Goal: Find specific page/section: Find specific page/section

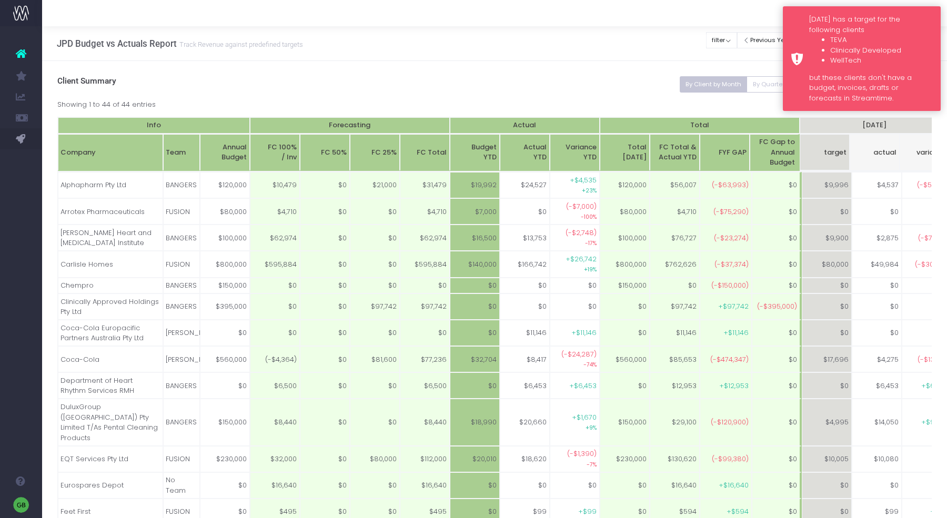
click at [809, 41] on ul "TEVA Clinically Developed WellTech" at bounding box center [871, 50] width 124 height 31
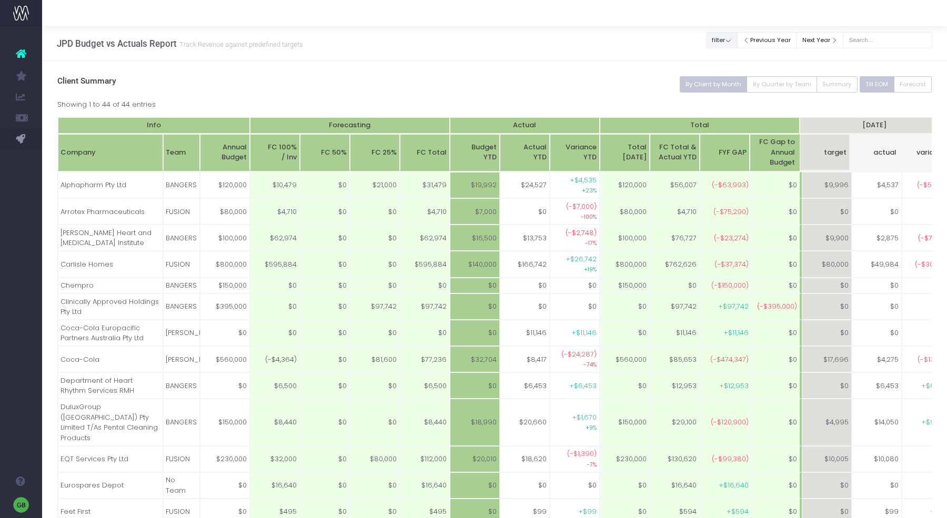
click at [737, 36] on button "filter" at bounding box center [721, 40] width 31 height 16
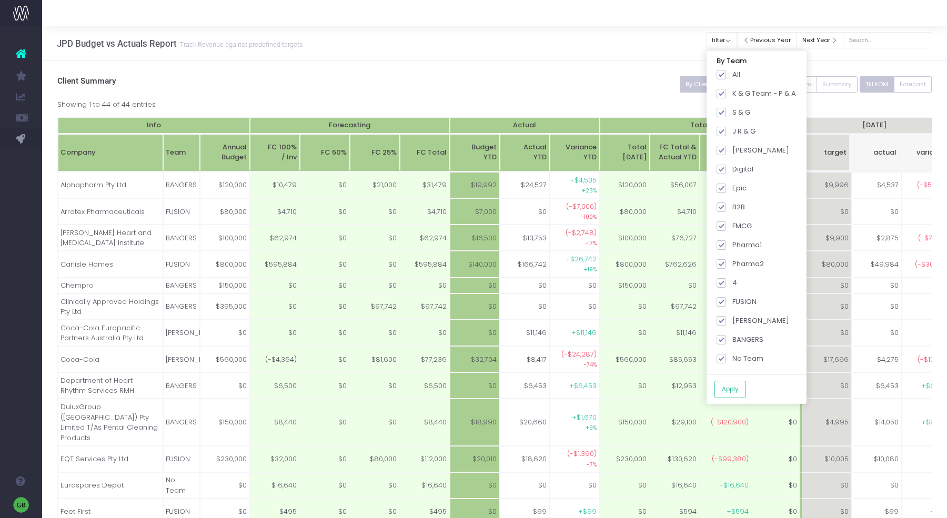
click at [641, 58] on div "JPD Budget vs Actuals Report Track Revenue against predefined targets Clear Fil…" at bounding box center [494, 43] width 905 height 35
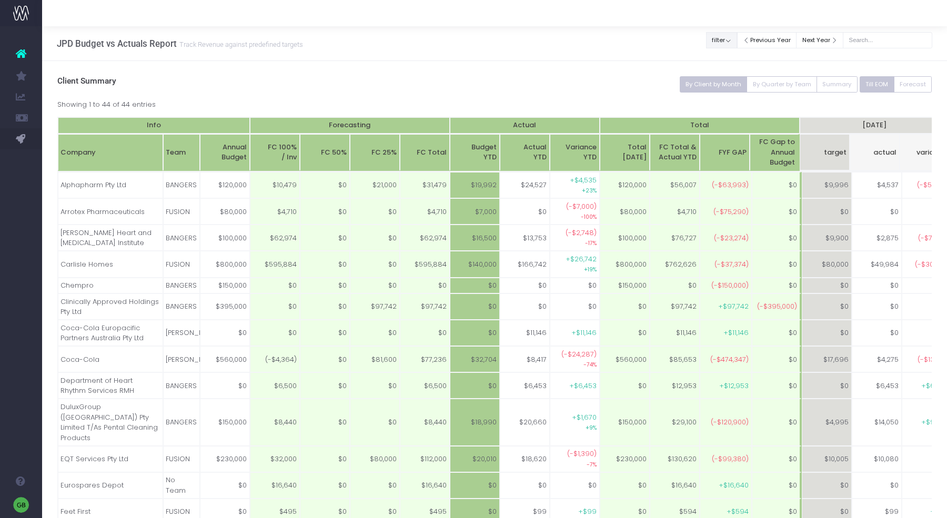
click at [737, 37] on button "filter" at bounding box center [721, 40] width 31 height 16
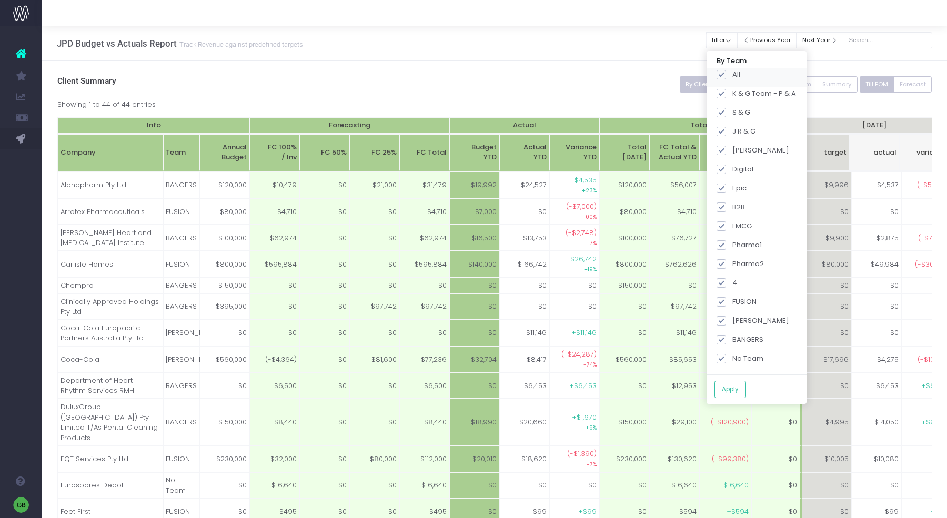
click at [726, 70] on span at bounding box center [721, 74] width 9 height 9
click at [732, 70] on input "All" at bounding box center [735, 72] width 7 height 7
checkbox input "false"
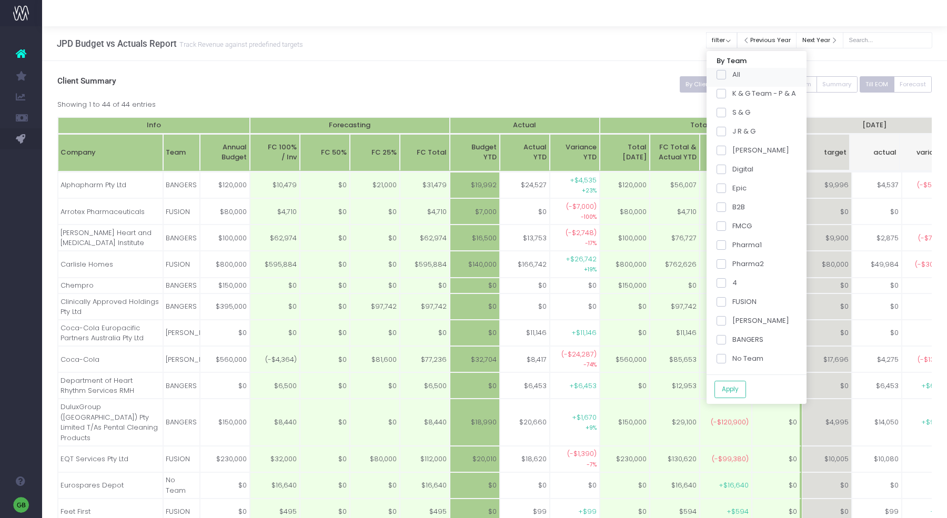
checkbox input "false"
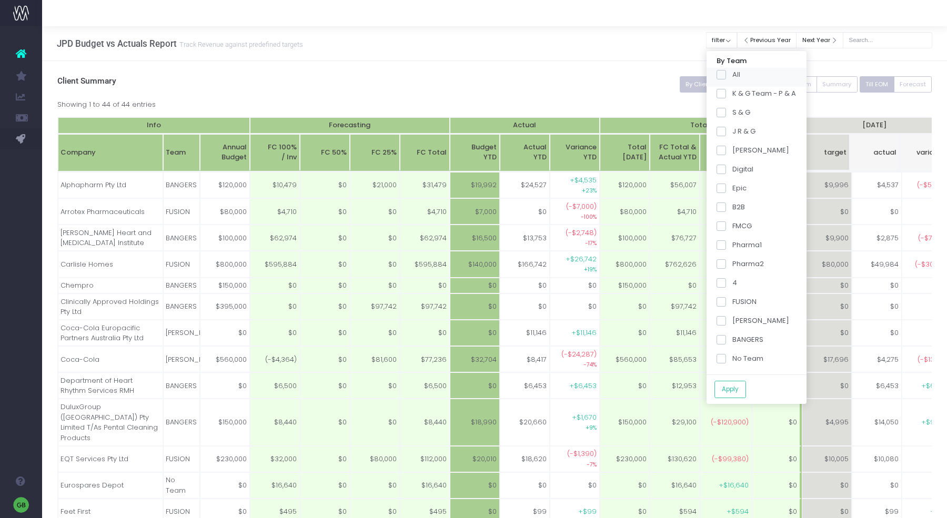
checkbox input "false"
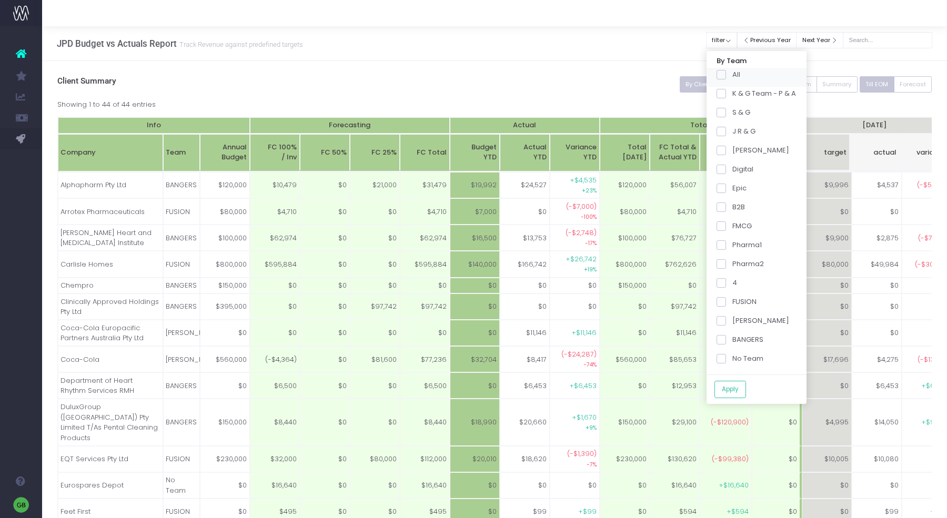
checkbox input "false"
click at [726, 340] on span at bounding box center [721, 339] width 9 height 9
click at [734, 340] on input "BANGERS" at bounding box center [735, 338] width 7 height 7
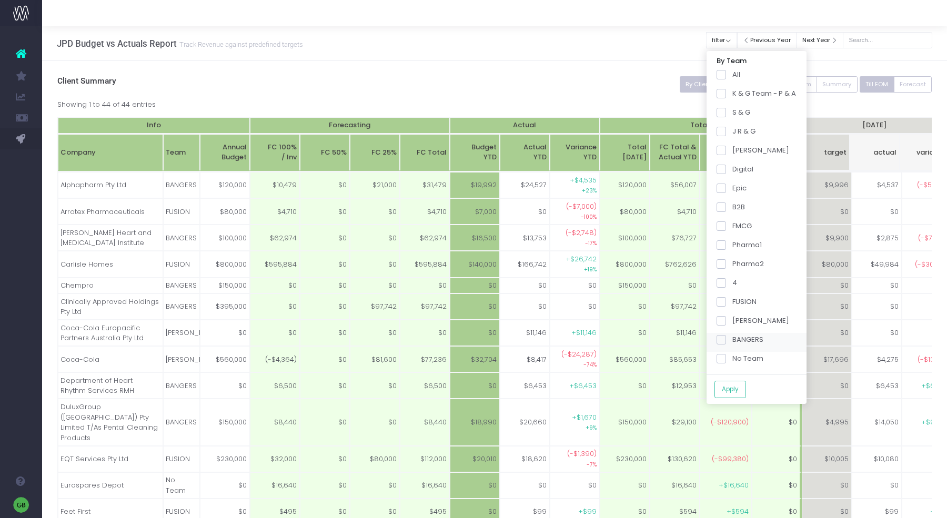
checkbox input "true"
click at [726, 264] on span at bounding box center [721, 263] width 9 height 9
click at [732, 264] on input "Pharma2" at bounding box center [735, 262] width 7 height 7
checkbox input "true"
click at [738, 389] on button "Apply" at bounding box center [730, 389] width 32 height 17
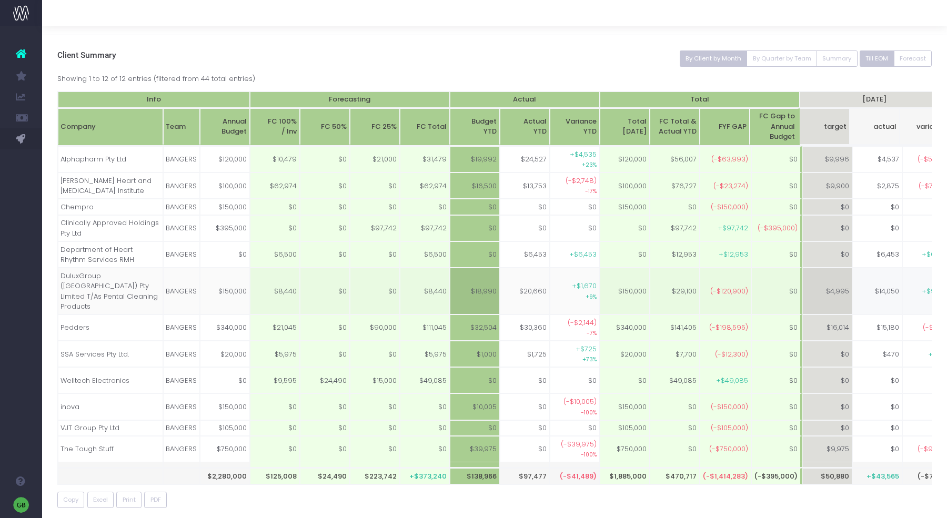
scroll to position [24, 0]
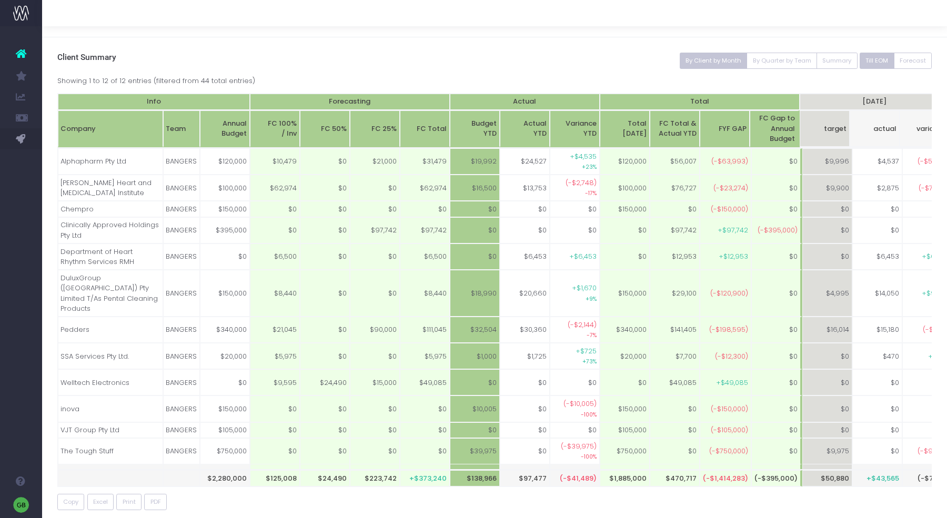
click at [618, 53] on h3 "Client Summary" at bounding box center [494, 58] width 875 height 10
click at [765, 38] on div "By Client by Month By Quarter by Team Summary Till EOM Forecast Client Summary …" at bounding box center [494, 291] width 905 height 509
click at [715, 60] on button "By Client by Month" at bounding box center [714, 61] width 68 height 16
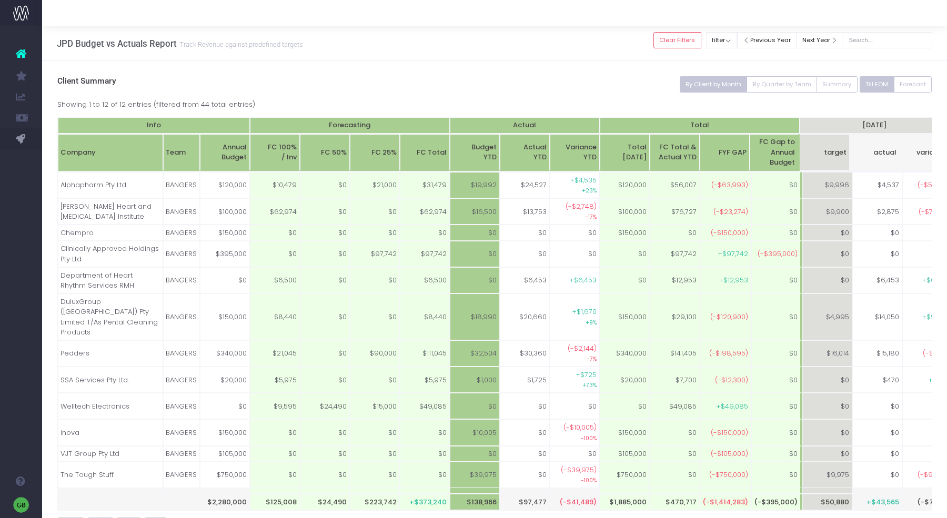
click at [744, 25] on div at bounding box center [494, 13] width 905 height 26
click at [737, 35] on button "filter" at bounding box center [721, 40] width 31 height 16
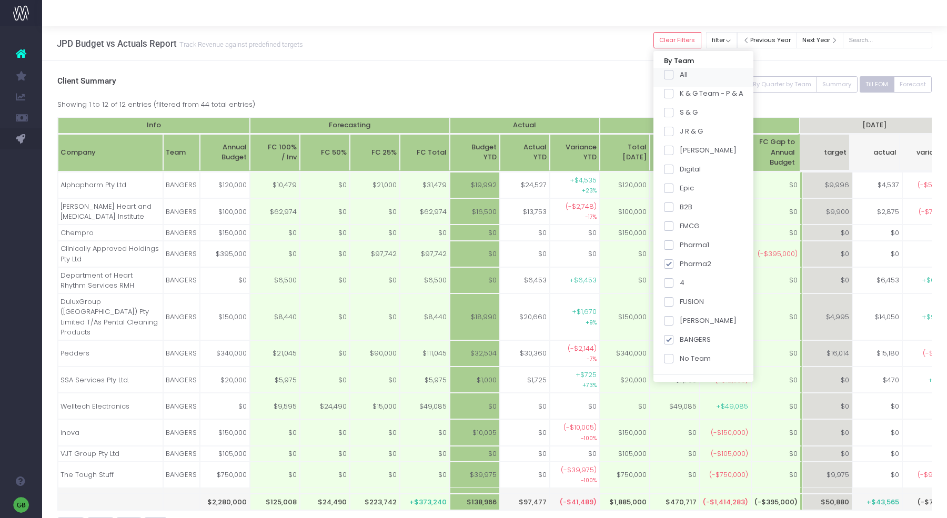
click at [673, 73] on span at bounding box center [668, 74] width 9 height 9
click at [682, 73] on input "All" at bounding box center [683, 72] width 7 height 7
checkbox input "true"
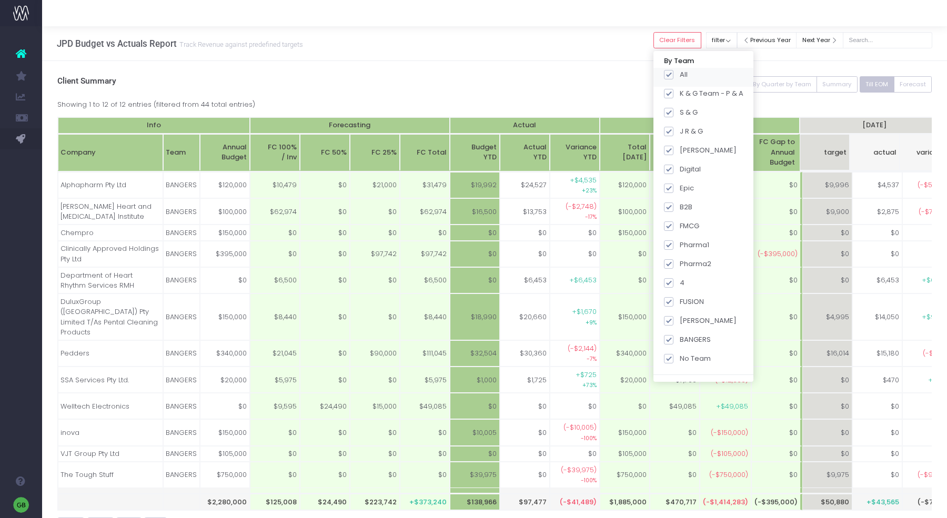
checkbox input "true"
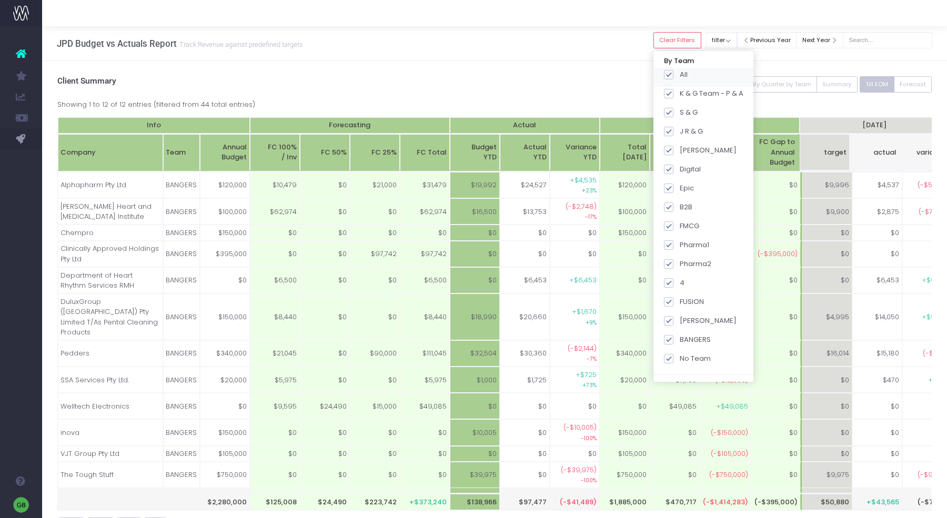
checkbox input "true"
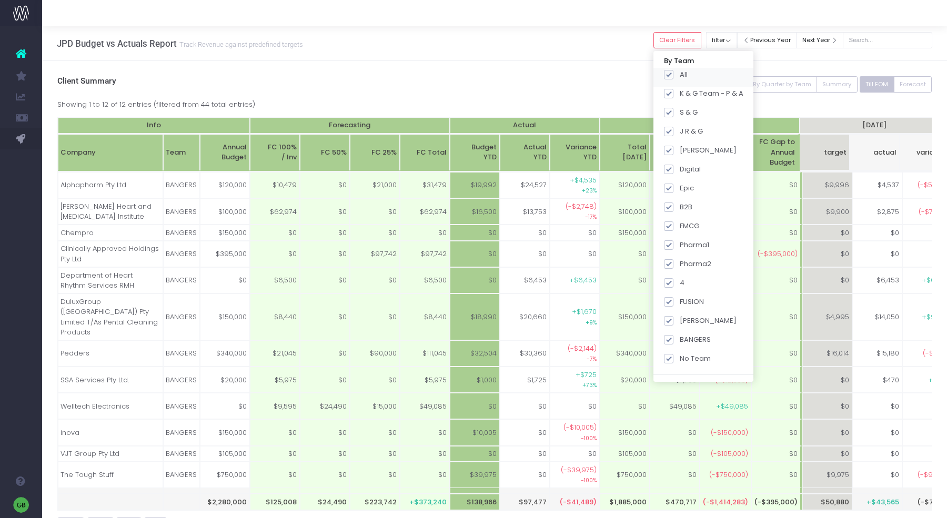
checkbox input "true"
click at [673, 73] on span at bounding box center [668, 74] width 9 height 9
click at [683, 73] on input "All" at bounding box center [683, 72] width 7 height 7
checkbox input "false"
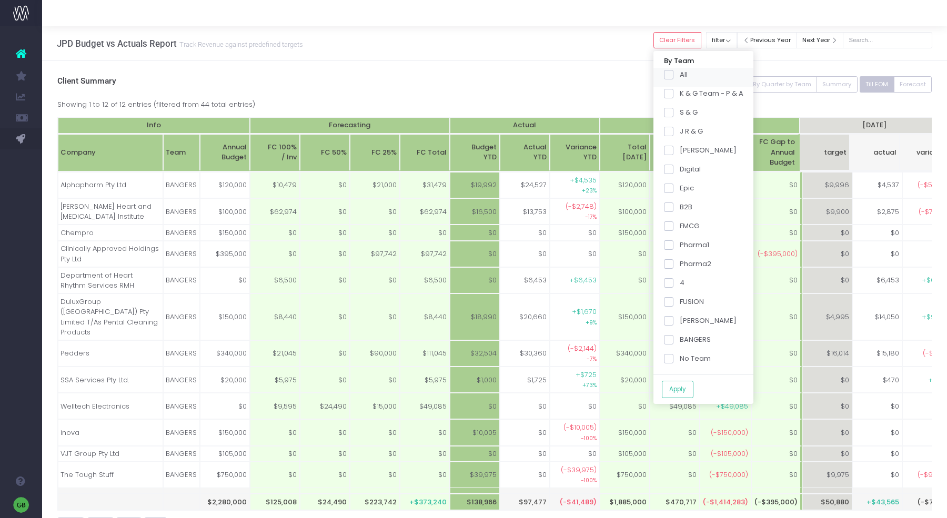
checkbox input "false"
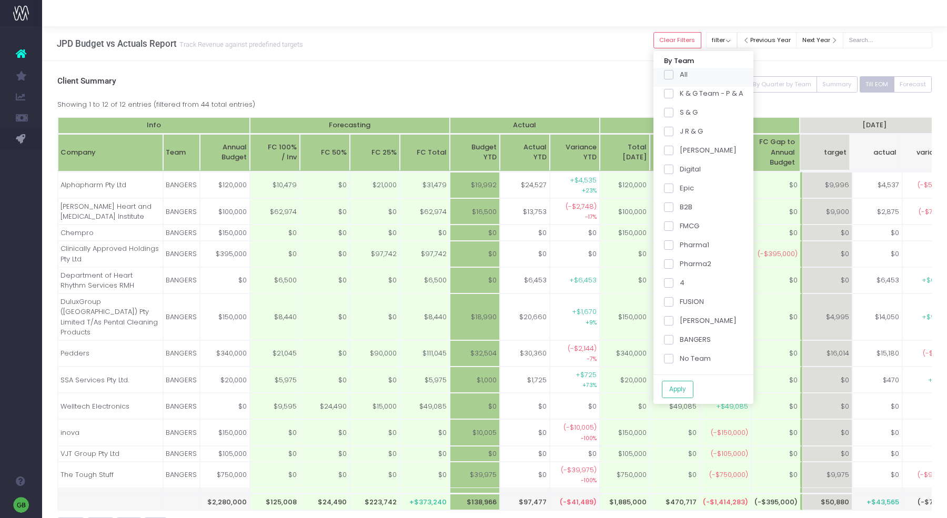
checkbox input "false"
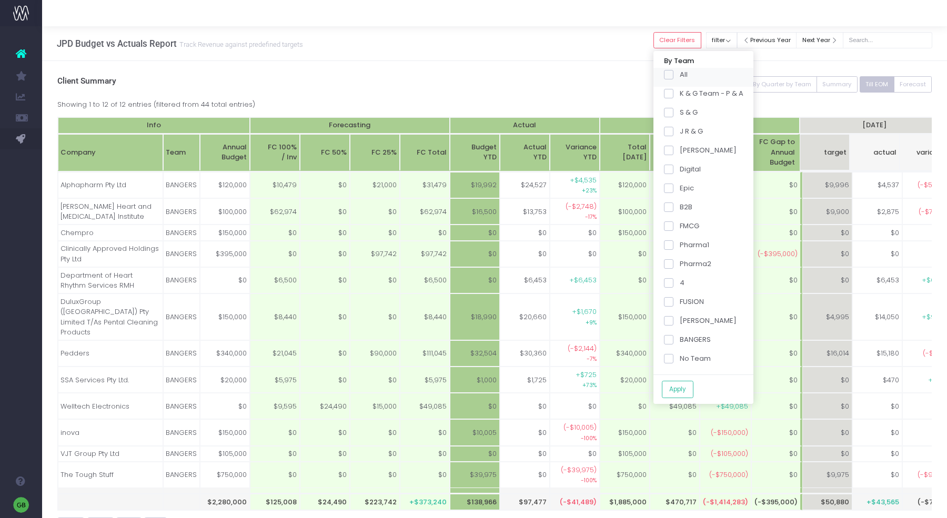
checkbox input "false"
click at [683, 326] on div "[PERSON_NAME]" at bounding box center [703, 323] width 100 height 19
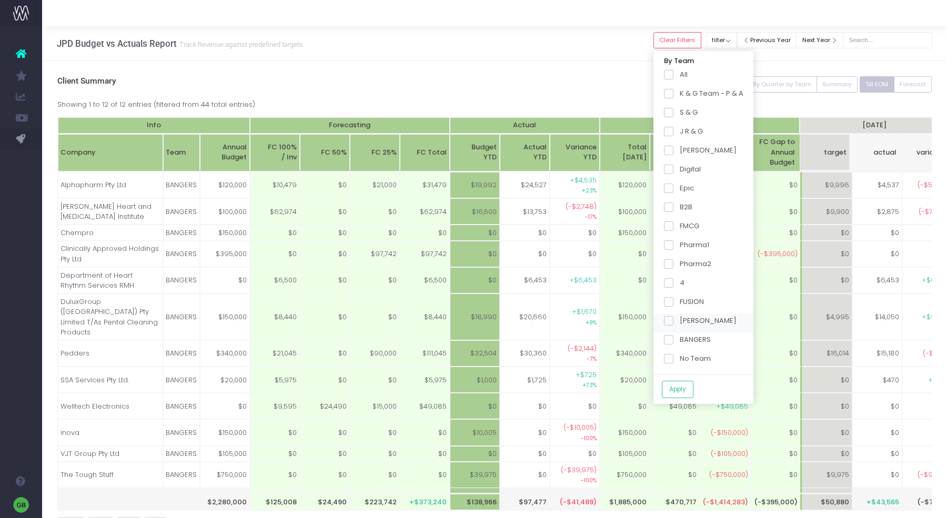
click at [673, 319] on span at bounding box center [668, 320] width 9 height 9
click at [682, 319] on input "[PERSON_NAME]" at bounding box center [683, 319] width 7 height 7
click at [687, 390] on button "Apply" at bounding box center [678, 389] width 32 height 17
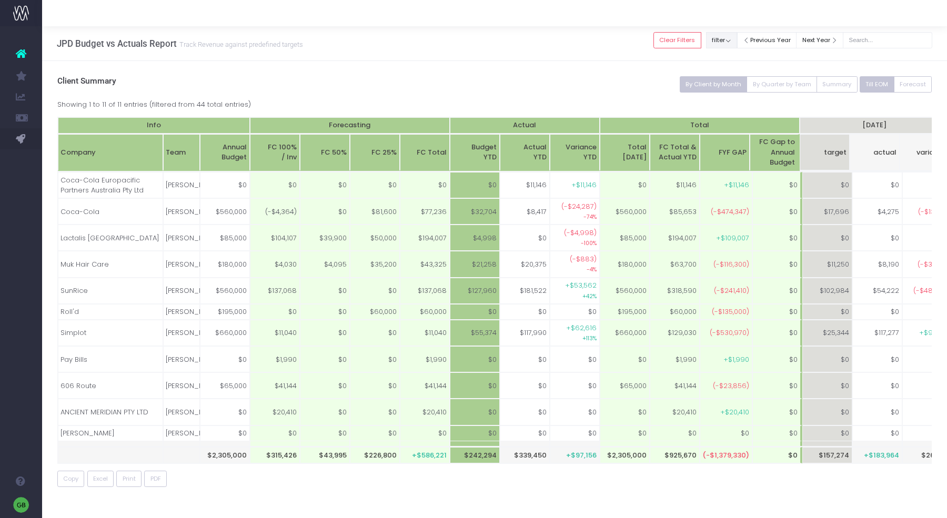
click at [737, 37] on button "filter" at bounding box center [721, 40] width 31 height 16
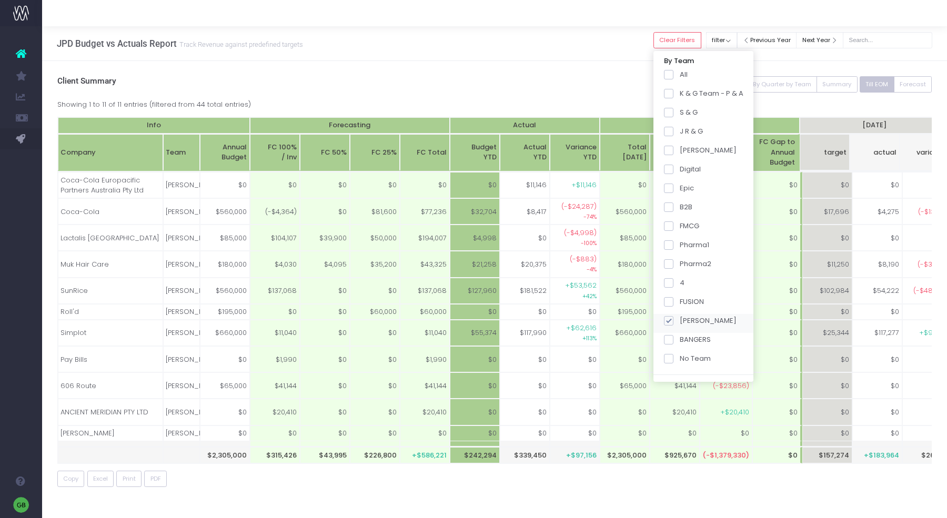
click at [673, 322] on span at bounding box center [668, 320] width 9 height 9
click at [681, 322] on input "[PERSON_NAME]" at bounding box center [683, 319] width 7 height 7
checkbox input "false"
click at [610, 78] on h3 "Client Summary" at bounding box center [494, 81] width 875 height 10
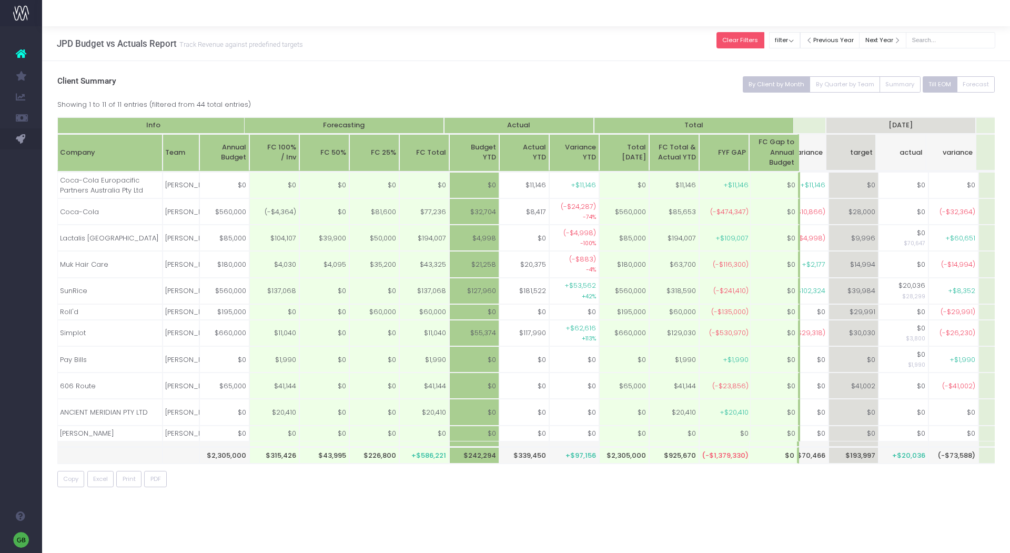
click at [764, 42] on button "Clear Filters" at bounding box center [741, 40] width 48 height 16
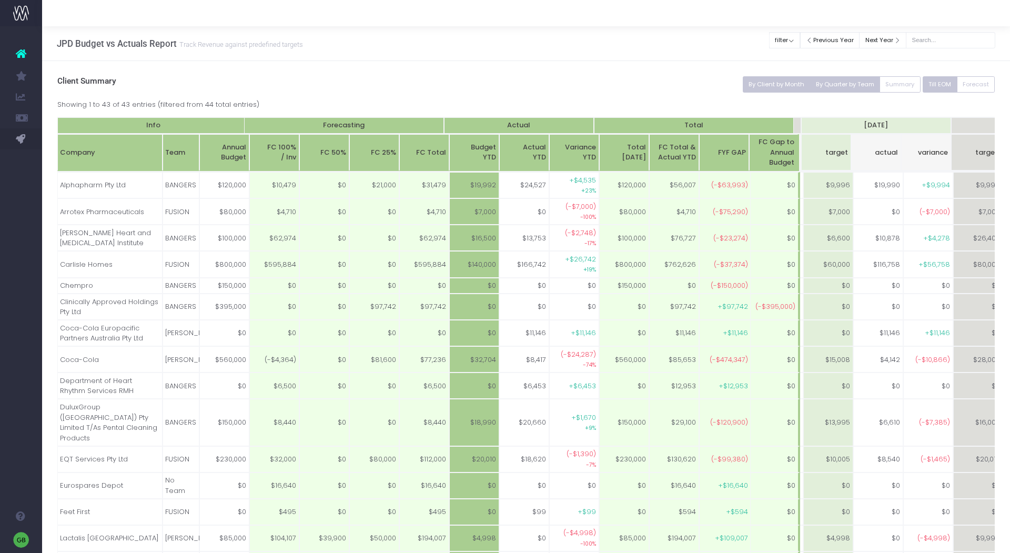
click at [855, 81] on button "By Quarter by Team" at bounding box center [845, 84] width 70 height 16
